Goal: Information Seeking & Learning: Learn about a topic

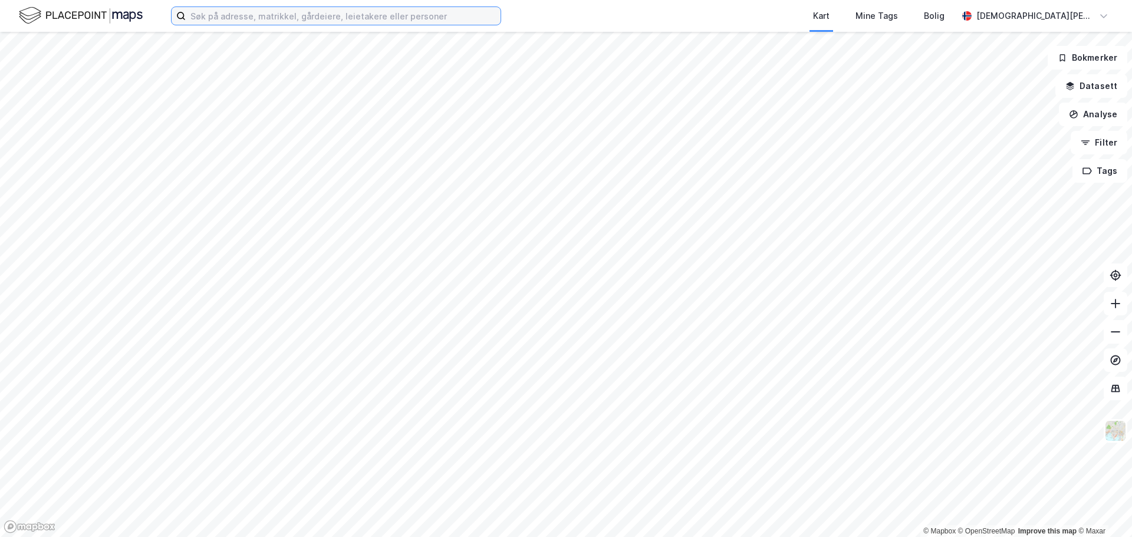
click at [234, 12] on input at bounding box center [343, 16] width 315 height 18
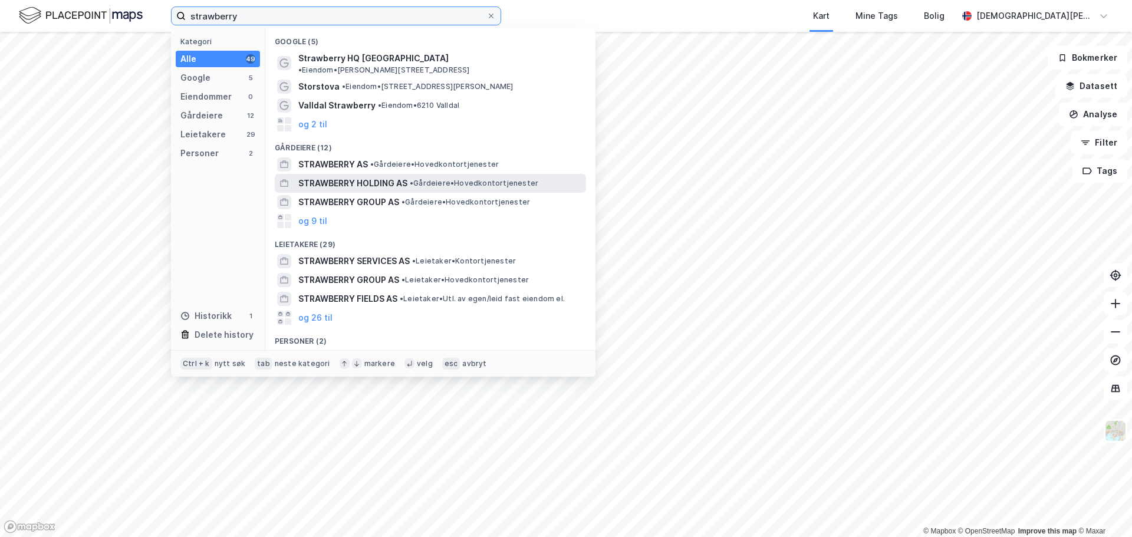
type input "strawberry"
click at [478, 176] on div "STRAWBERRY HOLDING AS • Gårdeiere • Hovedkontortjenester" at bounding box center [440, 183] width 285 height 14
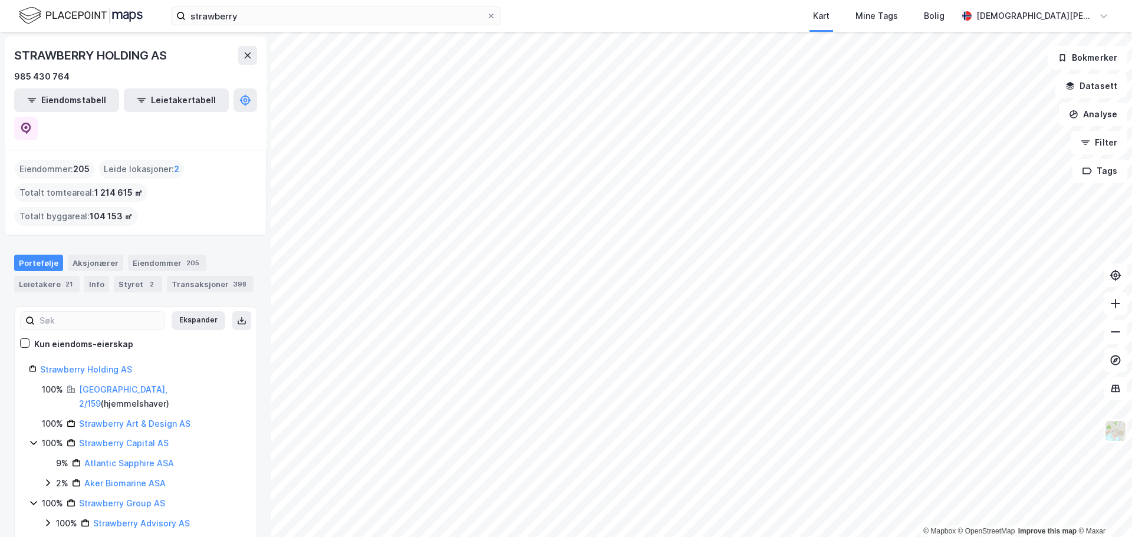
scroll to position [140, 0]
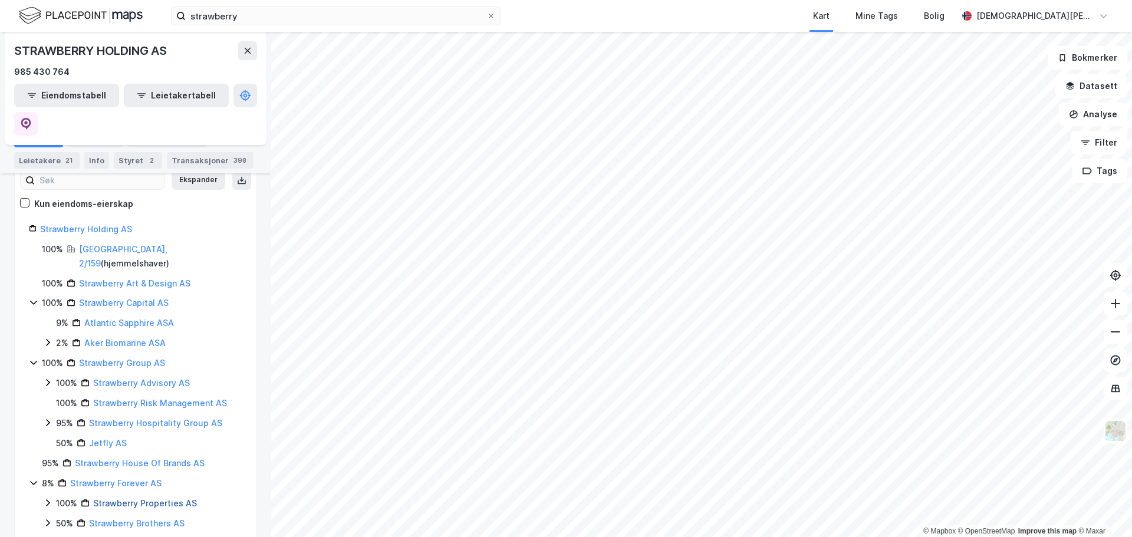
click at [113, 498] on link "Strawberry Properties AS" at bounding box center [145, 503] width 104 height 10
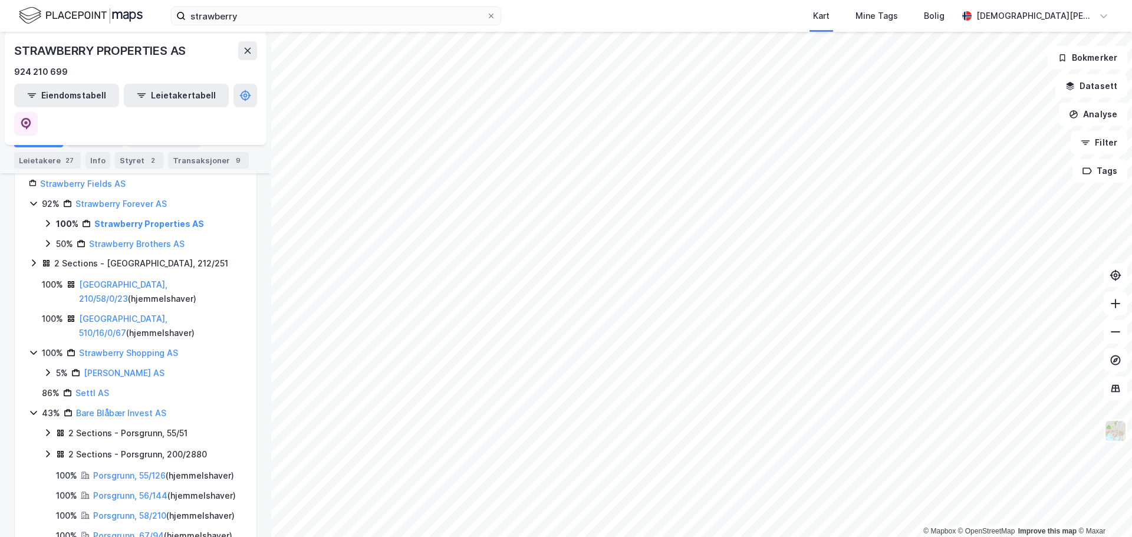
scroll to position [149, 0]
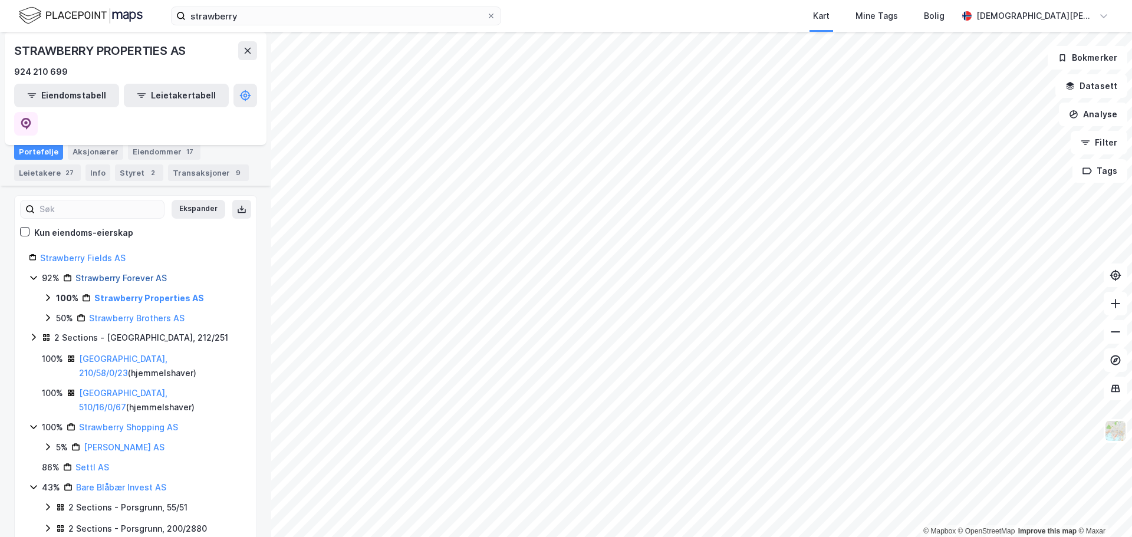
click at [144, 273] on link "Strawberry Forever AS" at bounding box center [120, 278] width 91 height 10
